Goal: Communication & Community: Answer question/provide support

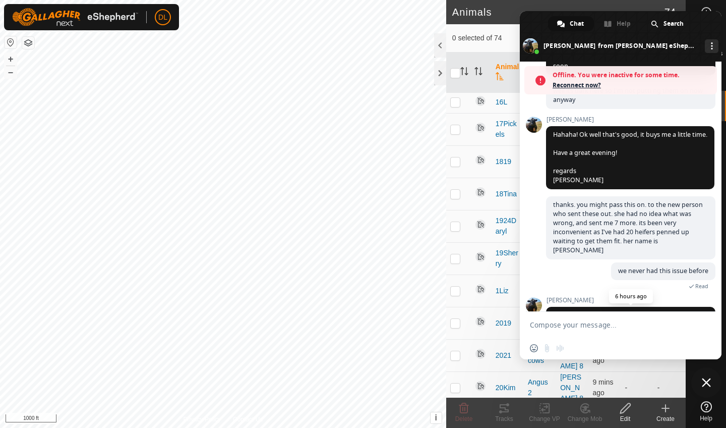
scroll to position [1878, 0]
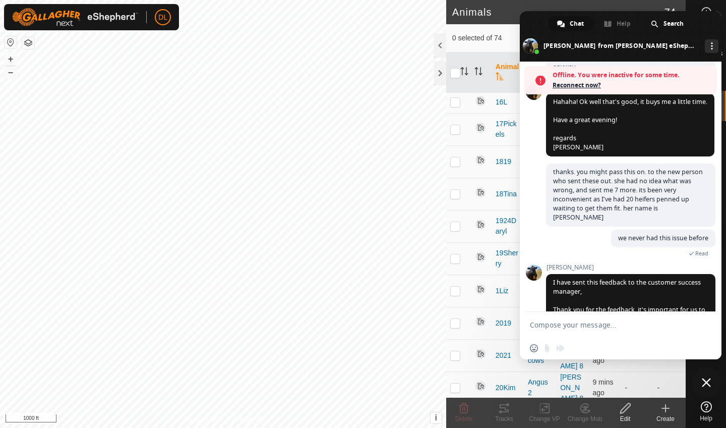
click at [530, 26] on span at bounding box center [621, 36] width 202 height 50
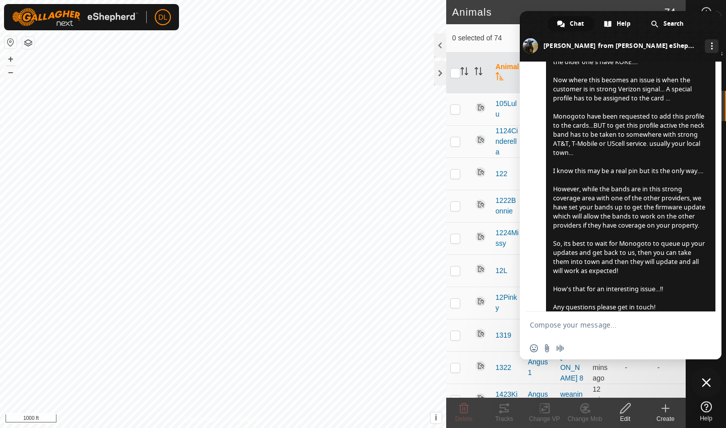
scroll to position [2193, 0]
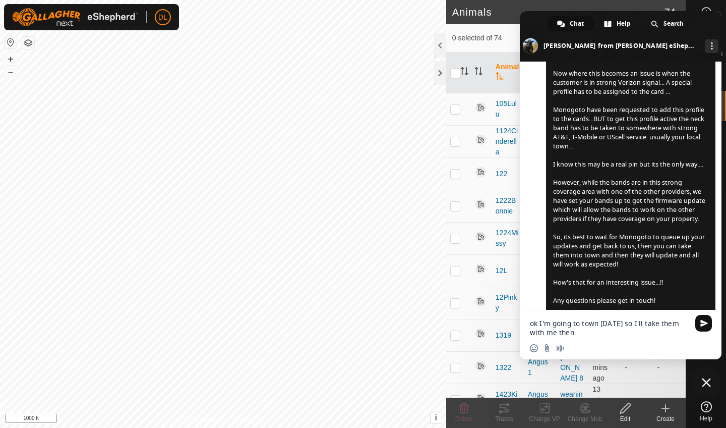
type textarea "ok I'm going to town [DATE] so I'll take them with me then."
click at [701, 323] on span "Send" at bounding box center [704, 323] width 8 height 8
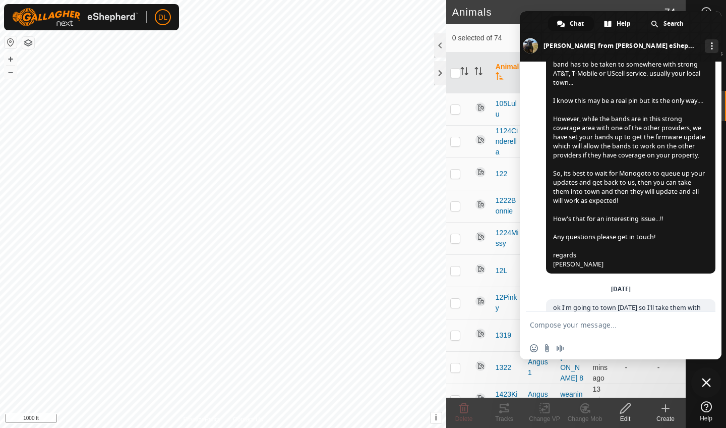
scroll to position [2245, 0]
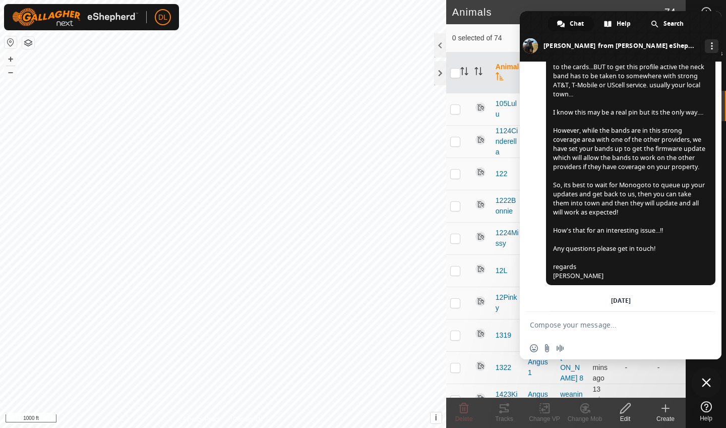
click at [539, 22] on span at bounding box center [621, 36] width 202 height 50
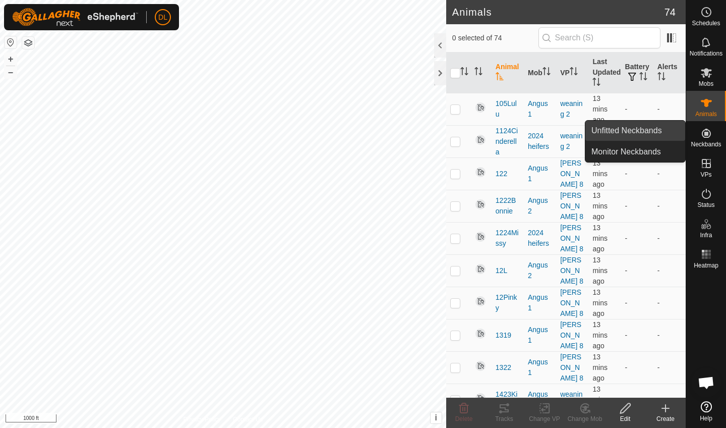
click at [655, 133] on link "Unfitted Neckbands" at bounding box center [635, 131] width 100 height 20
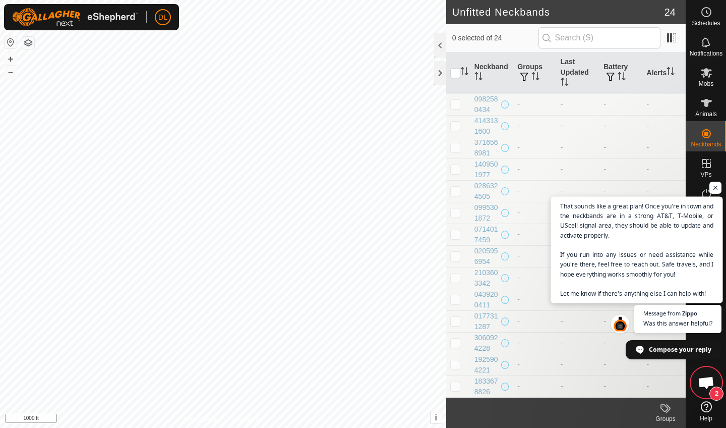
scroll to position [2477, 0]
click at [596, 276] on span "That sounds like a great plan! Once you're in town and the neckbands are in a s…" at bounding box center [637, 249] width 154 height 97
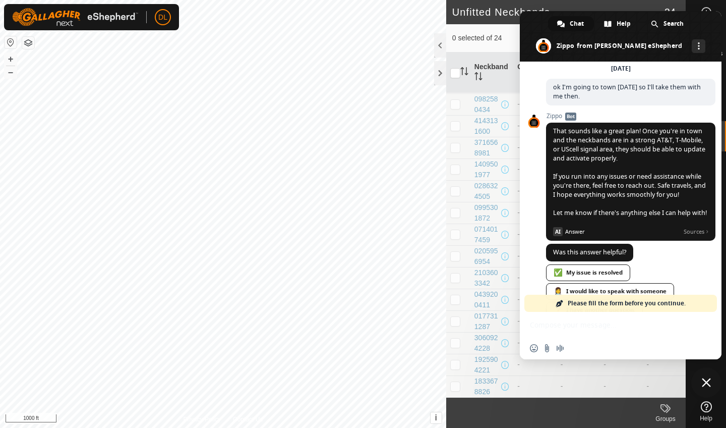
click at [533, 30] on span at bounding box center [621, 36] width 202 height 50
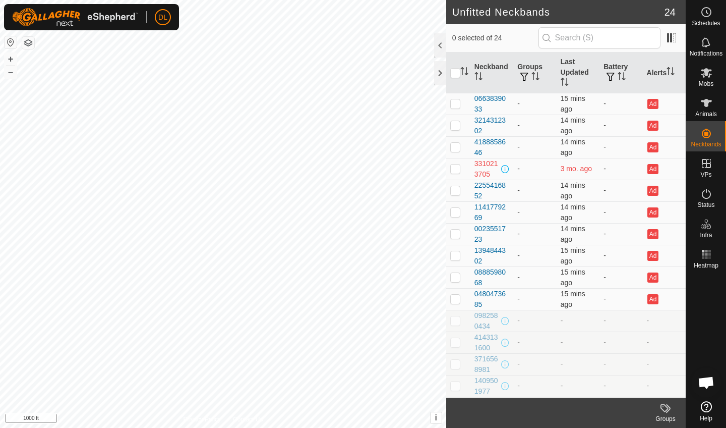
scroll to position [2477, 0]
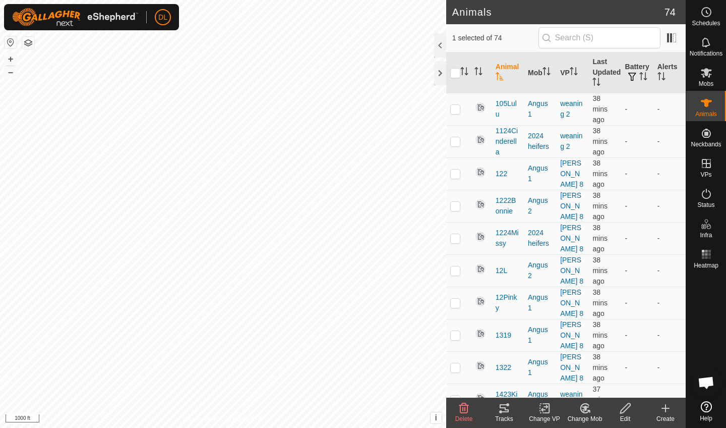
click at [504, 415] on div "Tracks" at bounding box center [504, 418] width 40 height 9
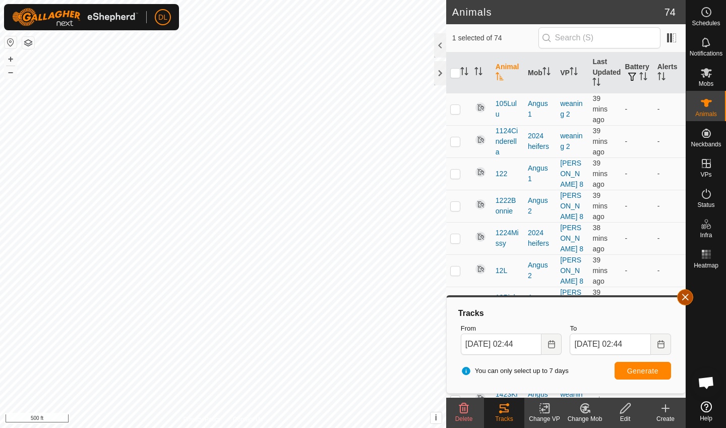
click at [686, 298] on button "button" at bounding box center [685, 297] width 16 height 16
